Goal: Information Seeking & Learning: Learn about a topic

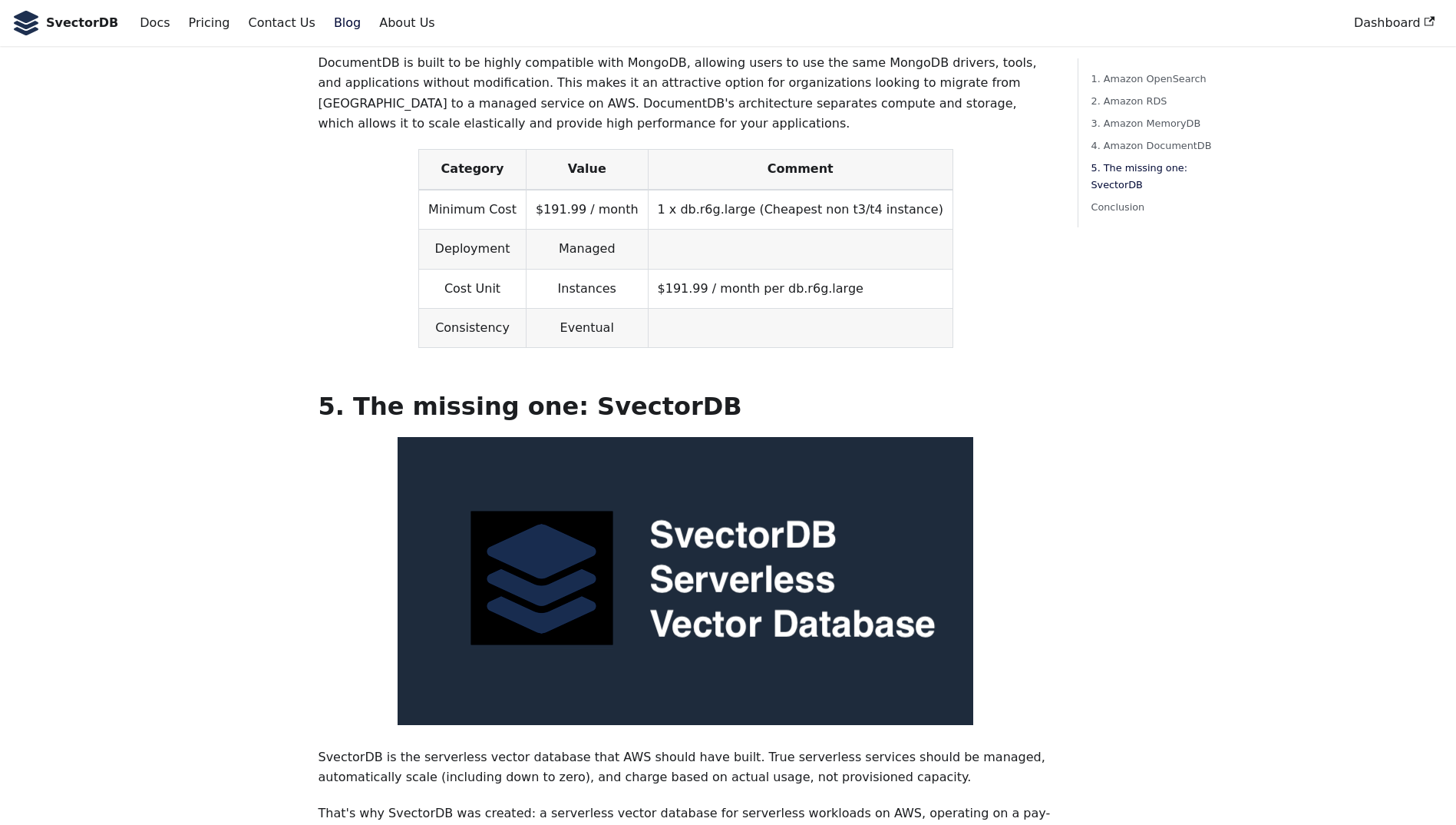
scroll to position [3436, 0]
